Goal: Navigation & Orientation: Find specific page/section

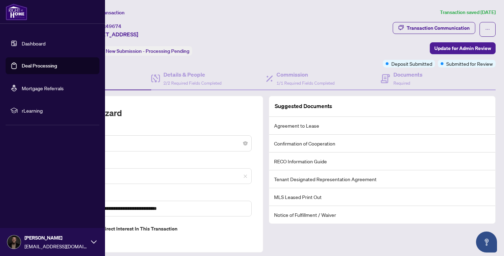
click at [22, 43] on link "Dashboard" at bounding box center [34, 43] width 24 height 6
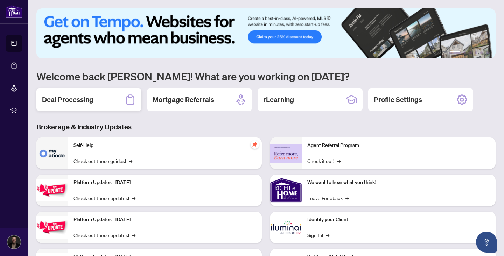
click at [95, 93] on div "Deal Processing" at bounding box center [88, 100] width 105 height 22
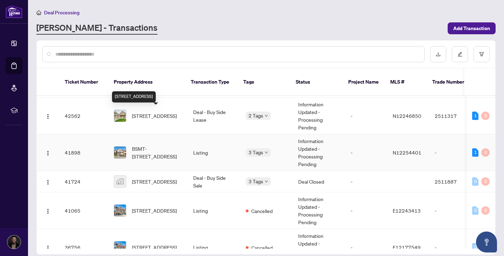
scroll to position [121, 0]
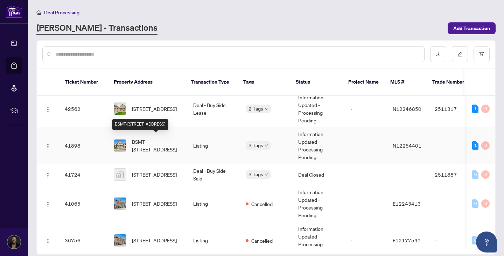
click at [152, 138] on span "BSMT-[STREET_ADDRESS]" at bounding box center [157, 145] width 50 height 15
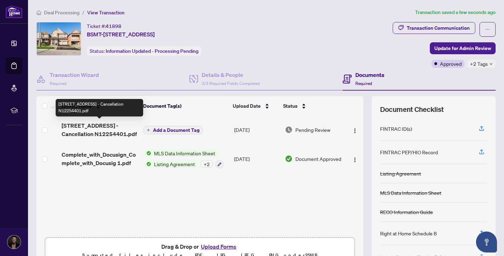
click at [116, 126] on span "[STREET_ADDRESS] - Cancellation N12254401.pdf" at bounding box center [100, 129] width 76 height 17
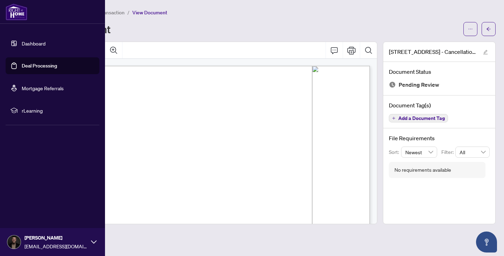
click at [22, 42] on link "Dashboard" at bounding box center [34, 43] width 24 height 6
